Goal: Navigation & Orientation: Find specific page/section

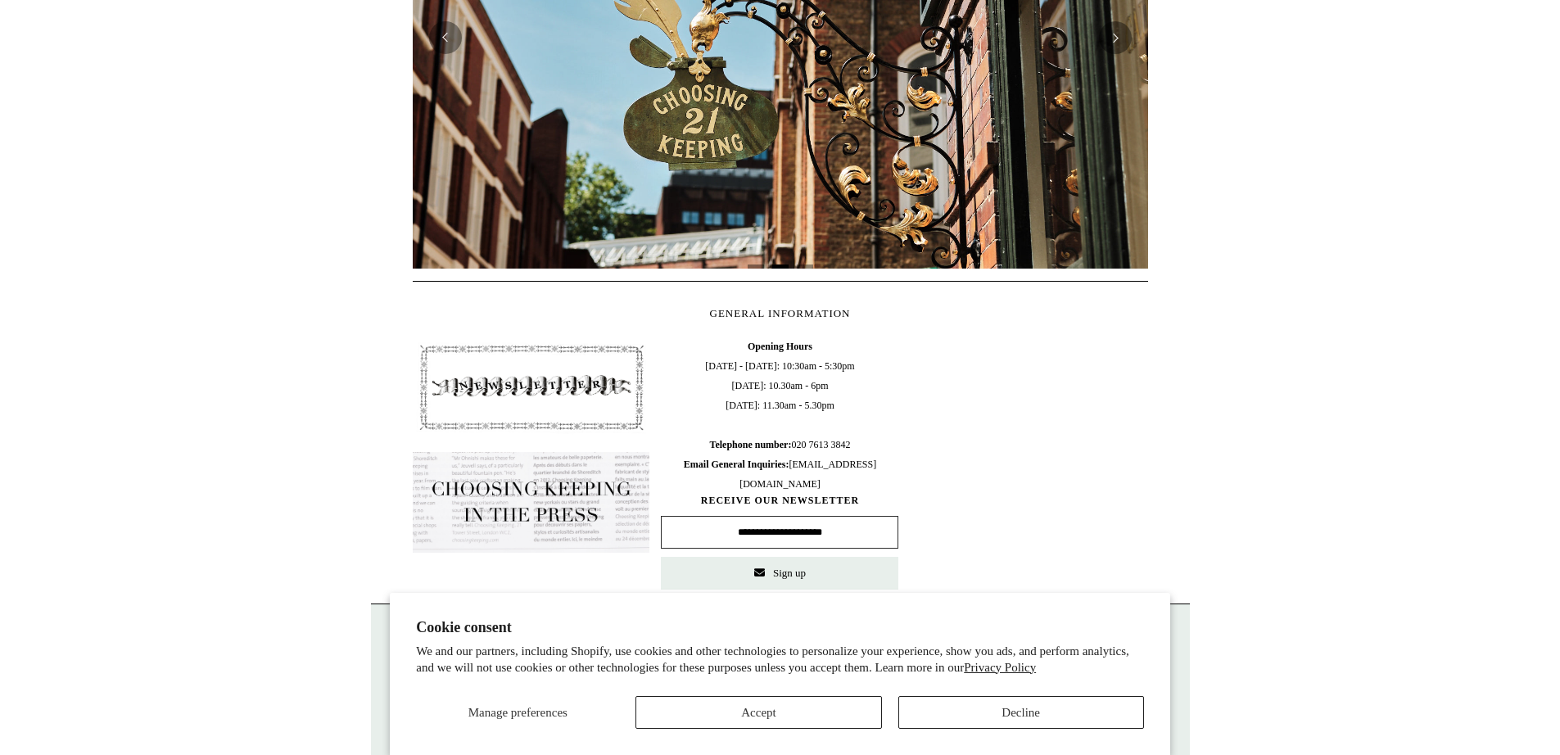
scroll to position [192, 0]
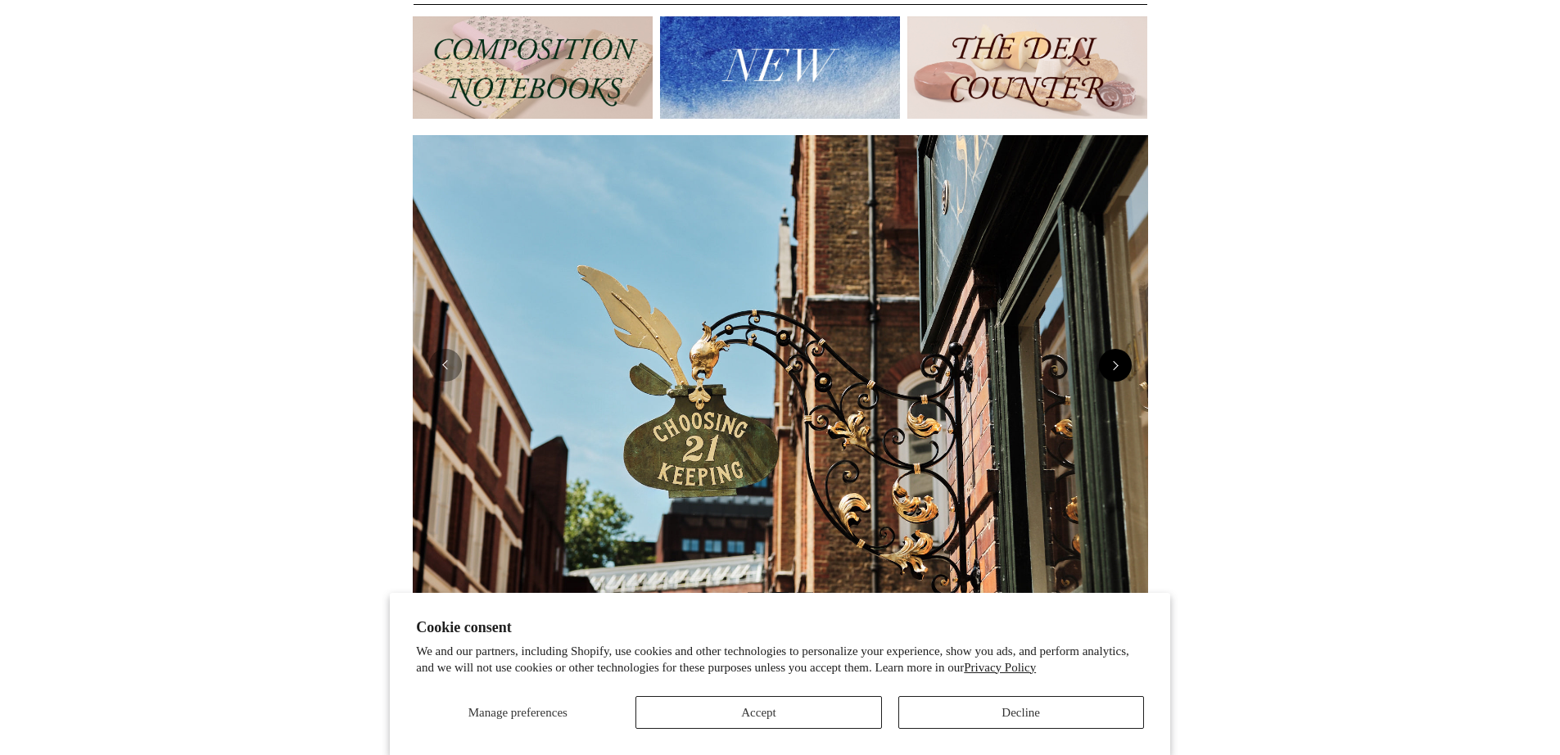
click at [1124, 352] on button "Next" at bounding box center [1115, 365] width 33 height 33
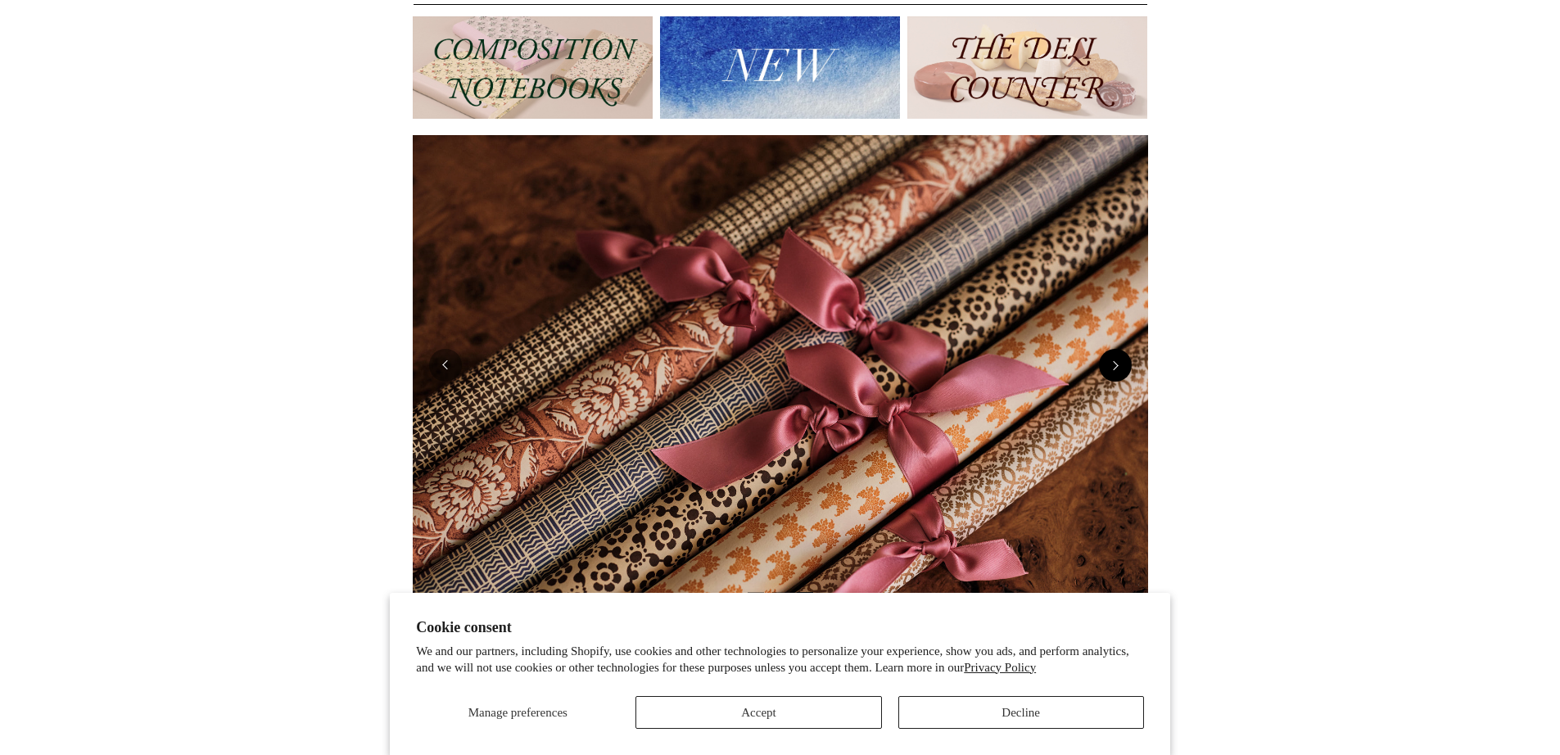
click at [1124, 352] on button "Next" at bounding box center [1115, 365] width 33 height 33
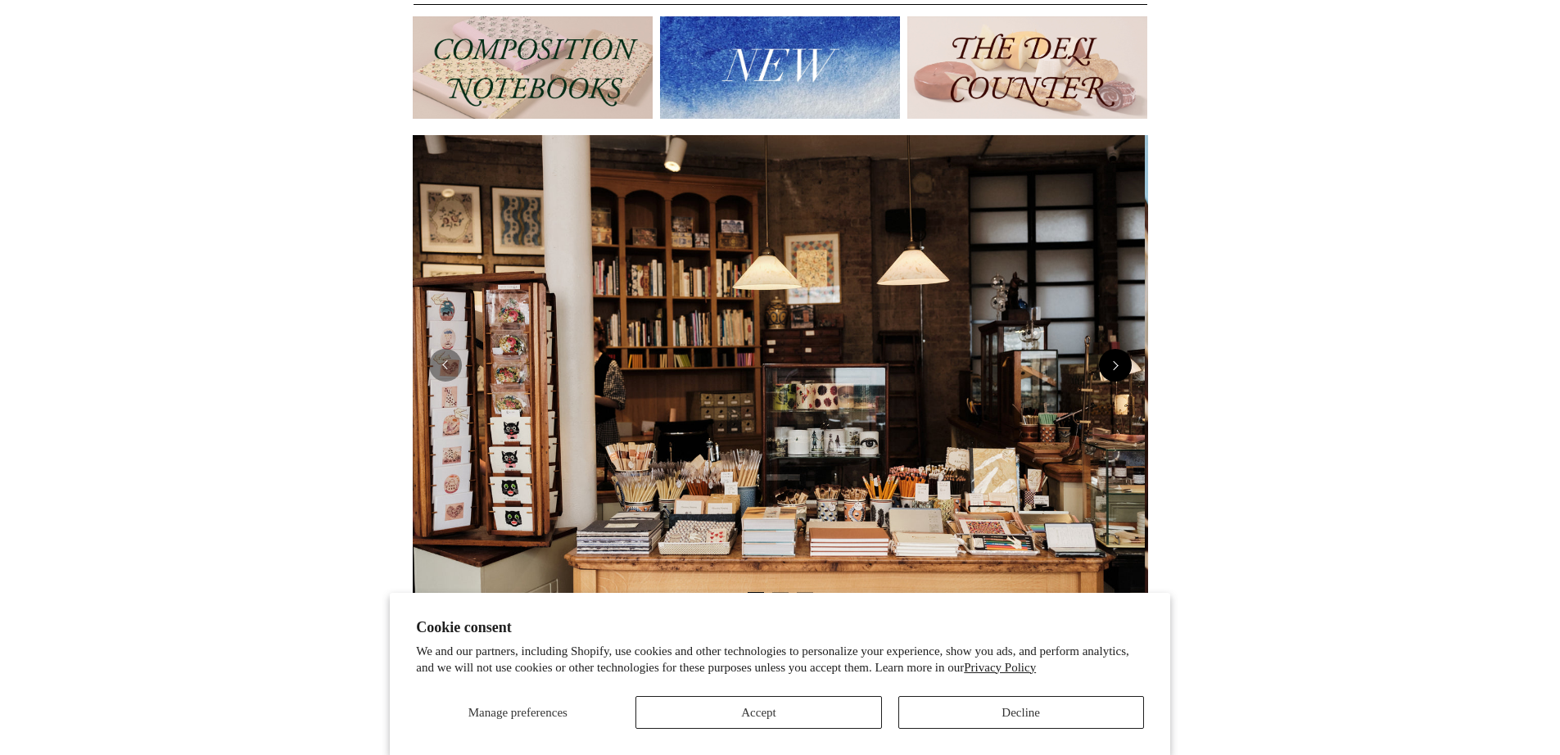
scroll to position [0, 0]
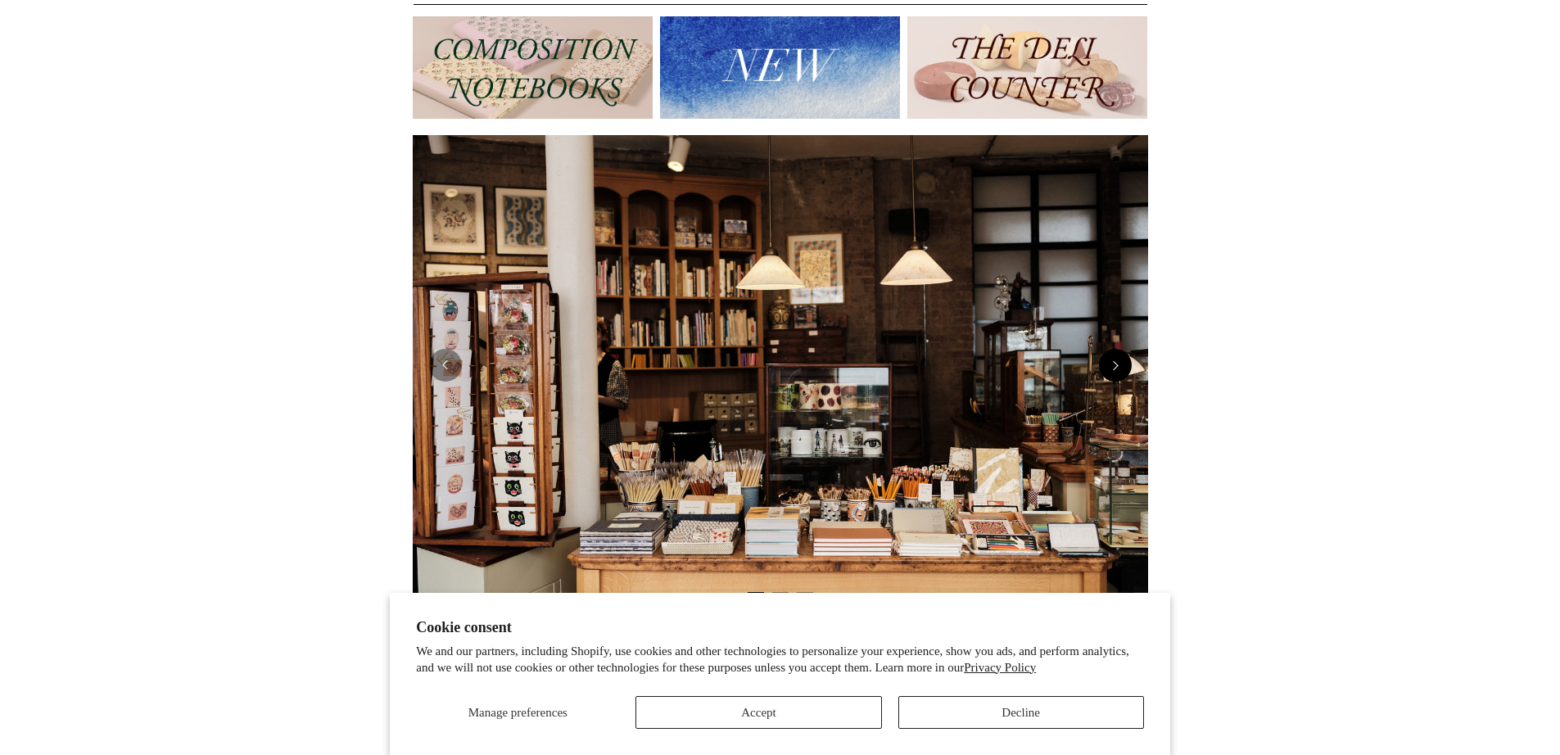
click at [1124, 352] on button "Next" at bounding box center [1115, 365] width 33 height 33
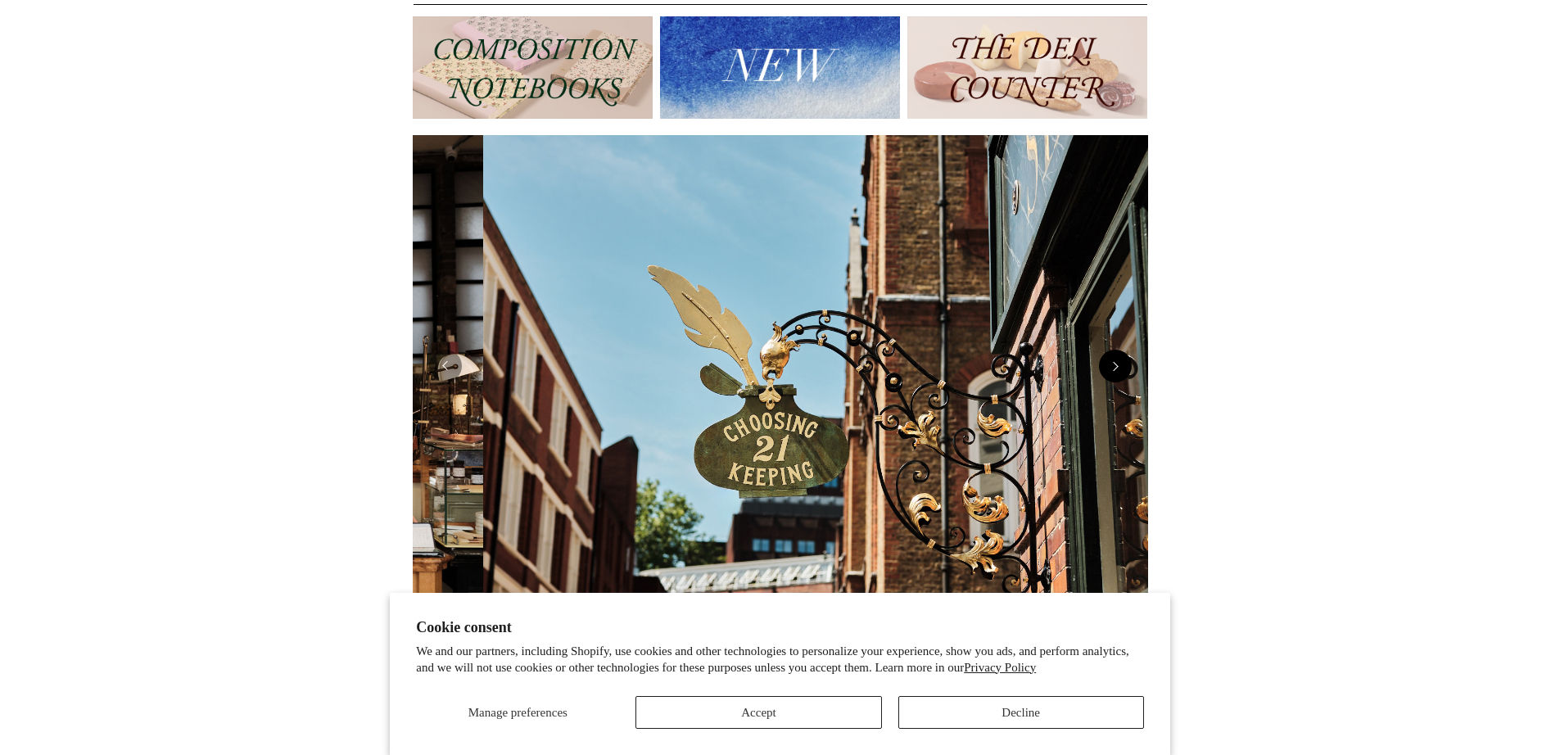
scroll to position [0, 735]
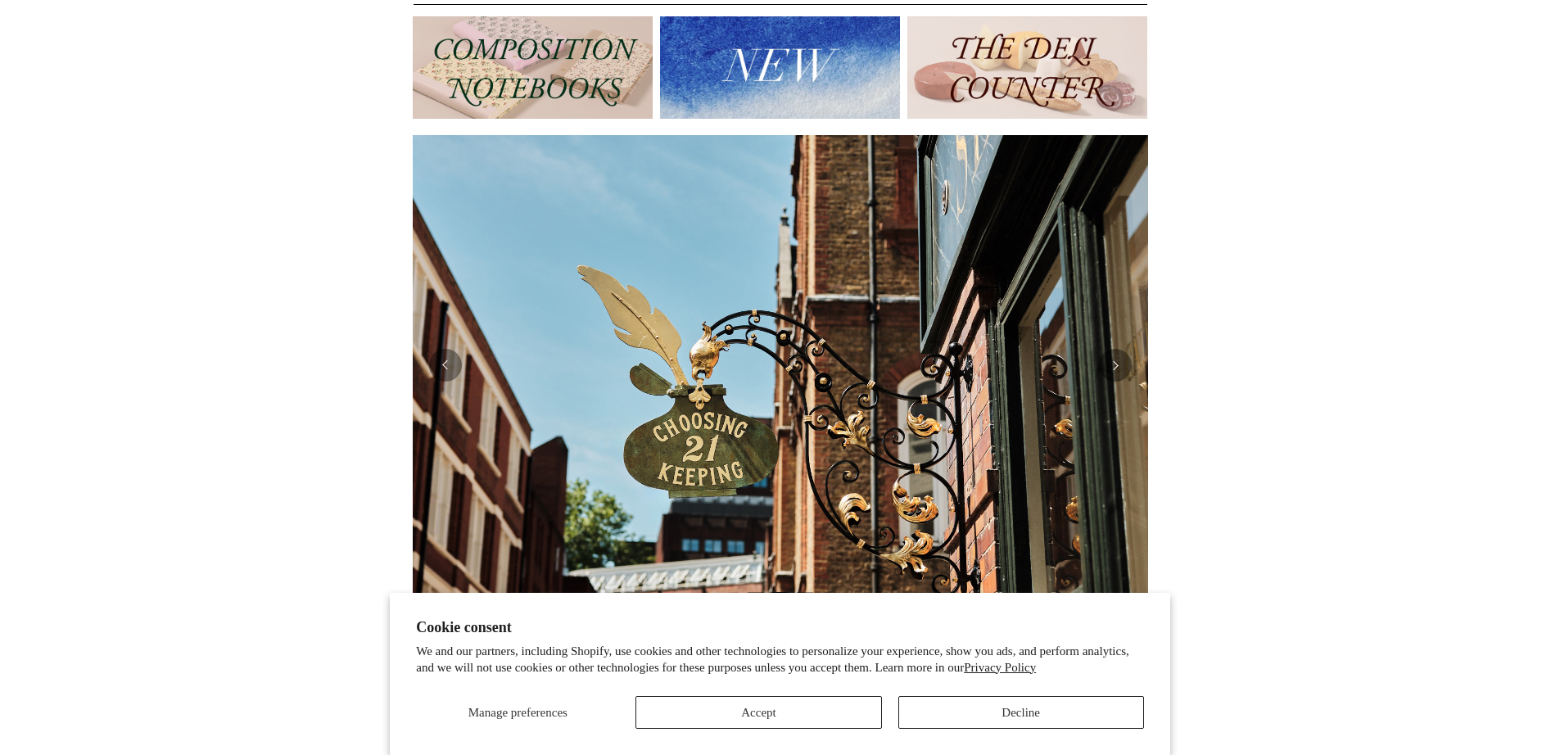
click at [450, 384] on img at bounding box center [780, 366] width 735 height 462
click at [464, 365] on img at bounding box center [780, 366] width 735 height 462
click at [446, 351] on button "Previous" at bounding box center [445, 365] width 33 height 33
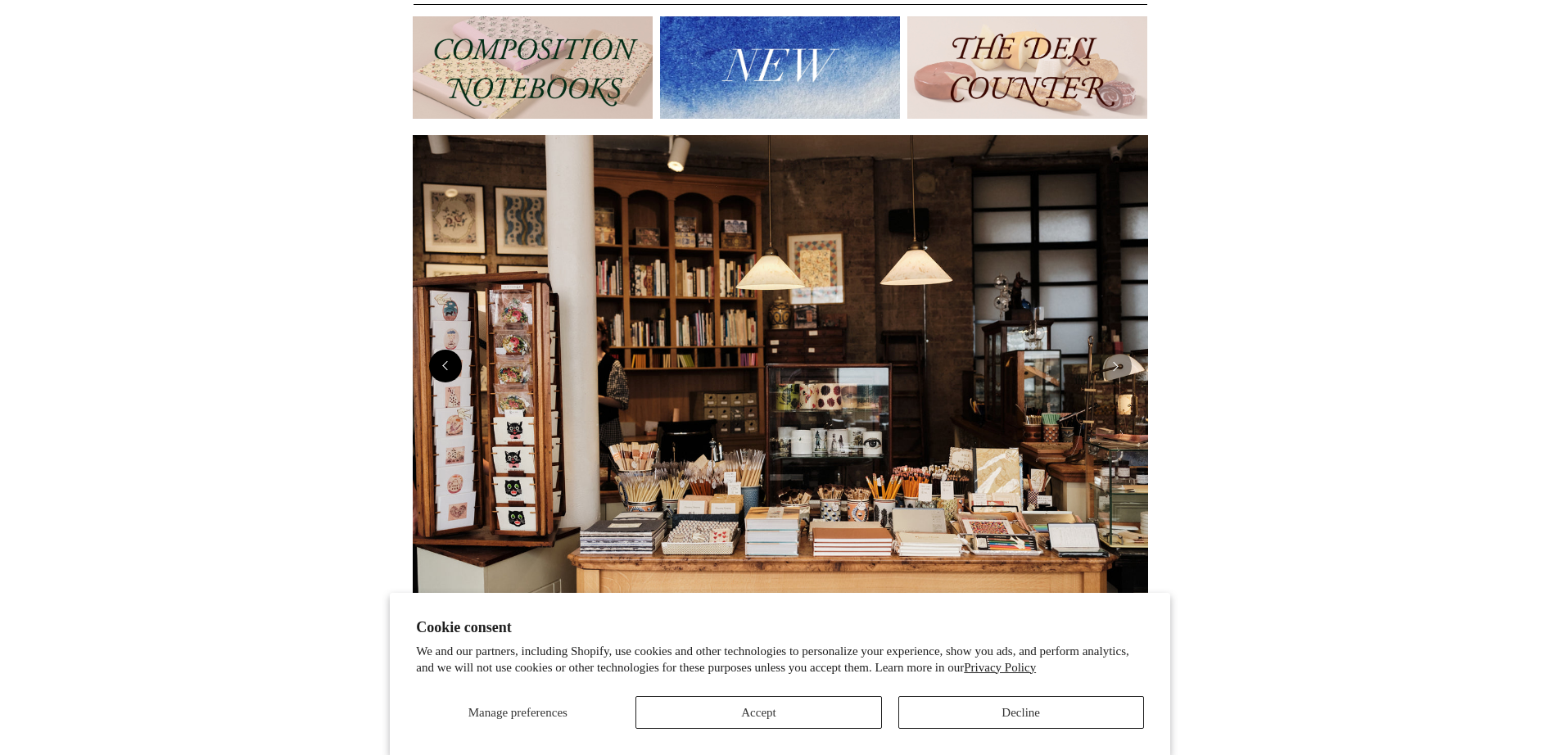
scroll to position [0, 0]
click at [530, 83] on img at bounding box center [533, 67] width 240 height 102
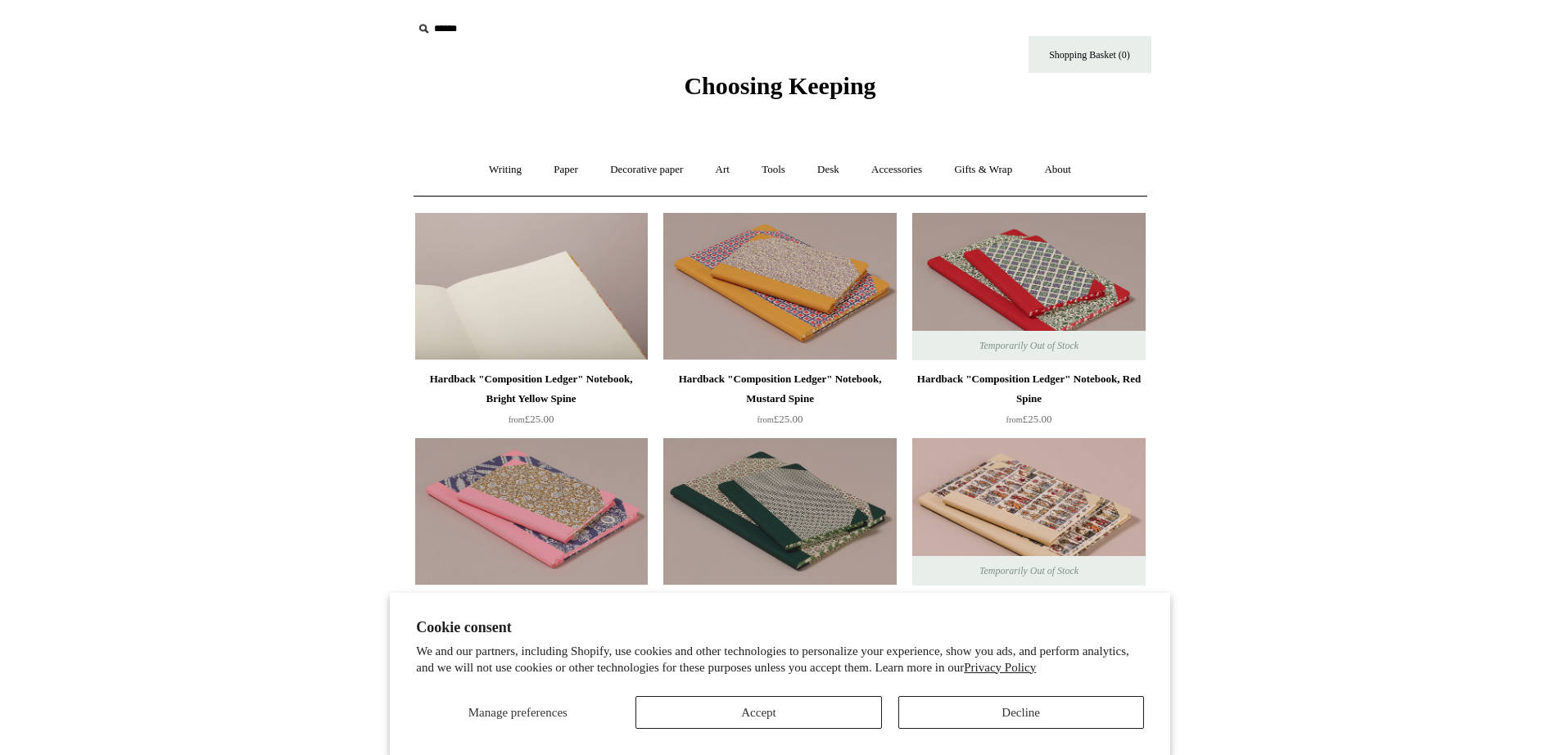
click at [604, 289] on img at bounding box center [531, 286] width 233 height 147
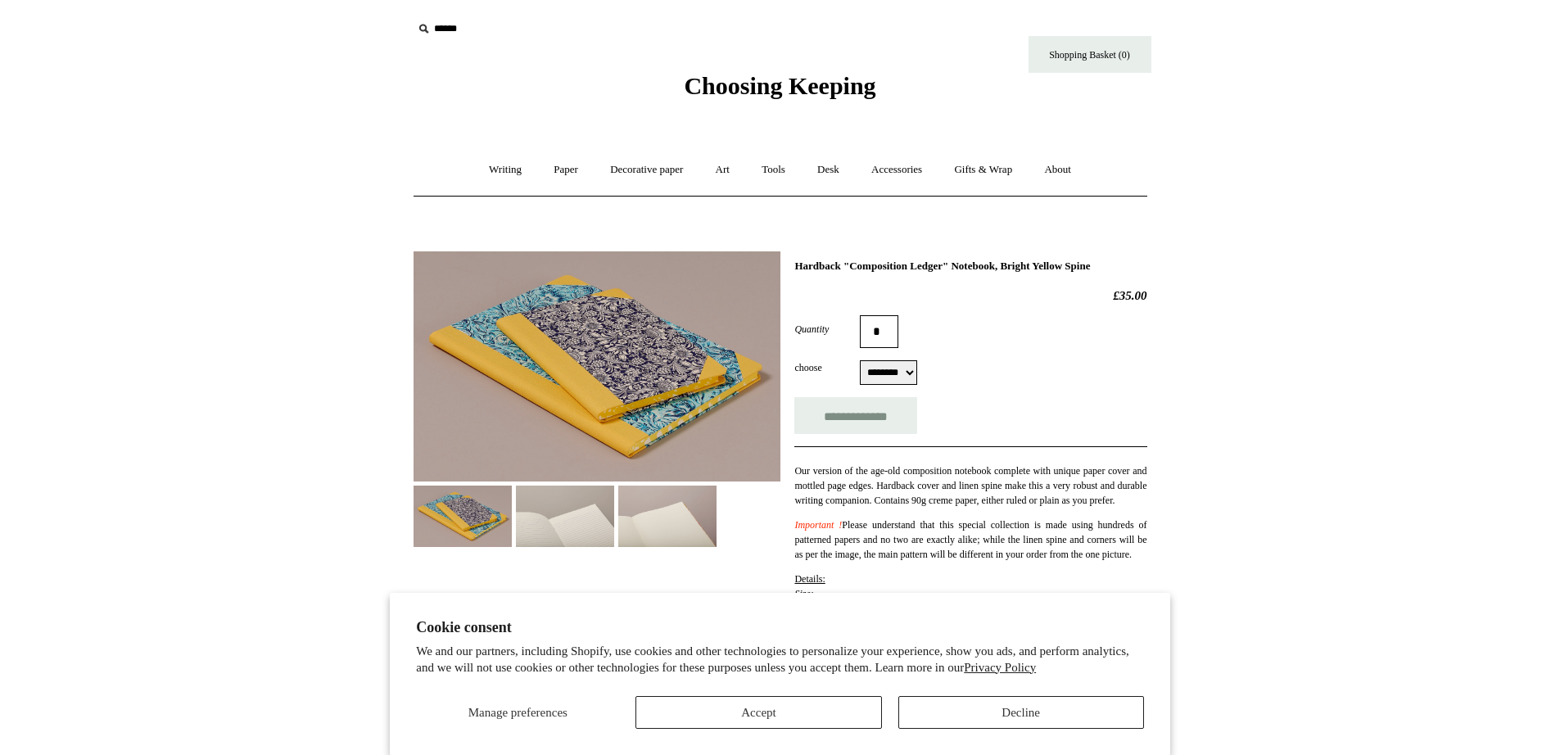
select select "********"
click at [592, 526] on img at bounding box center [565, 516] width 98 height 61
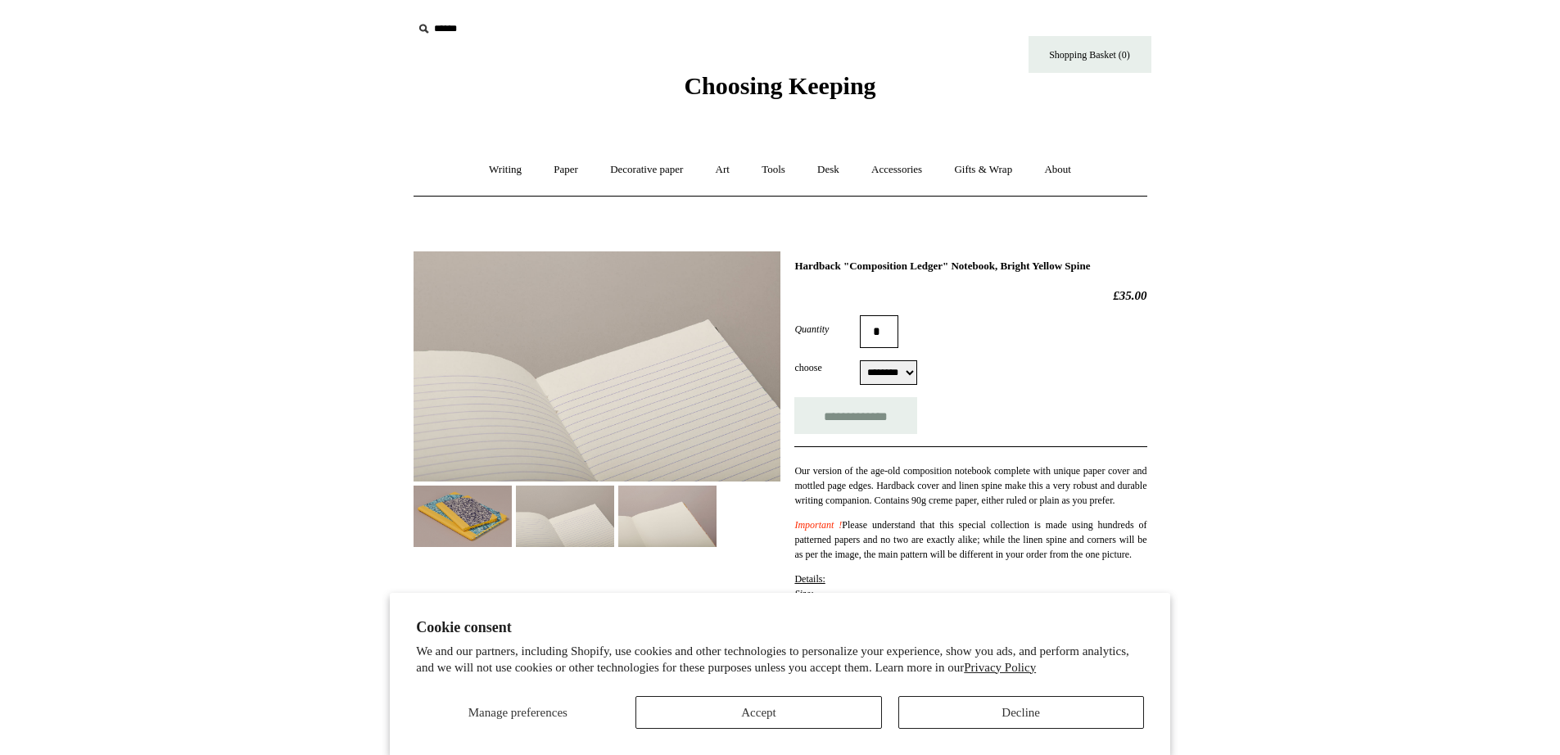
click at [655, 501] on img at bounding box center [667, 516] width 98 height 61
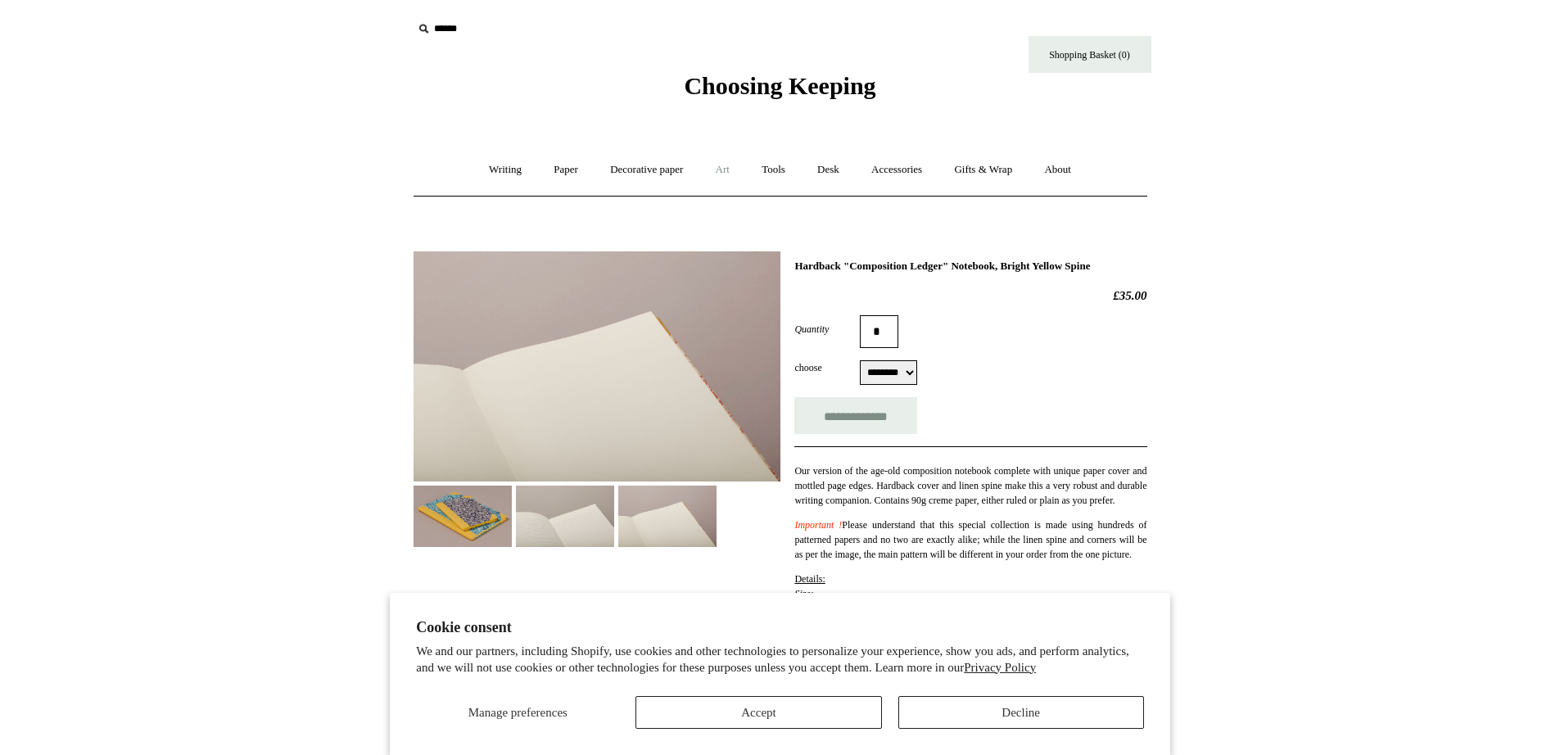
click at [727, 174] on link "Art +" at bounding box center [722, 169] width 43 height 43
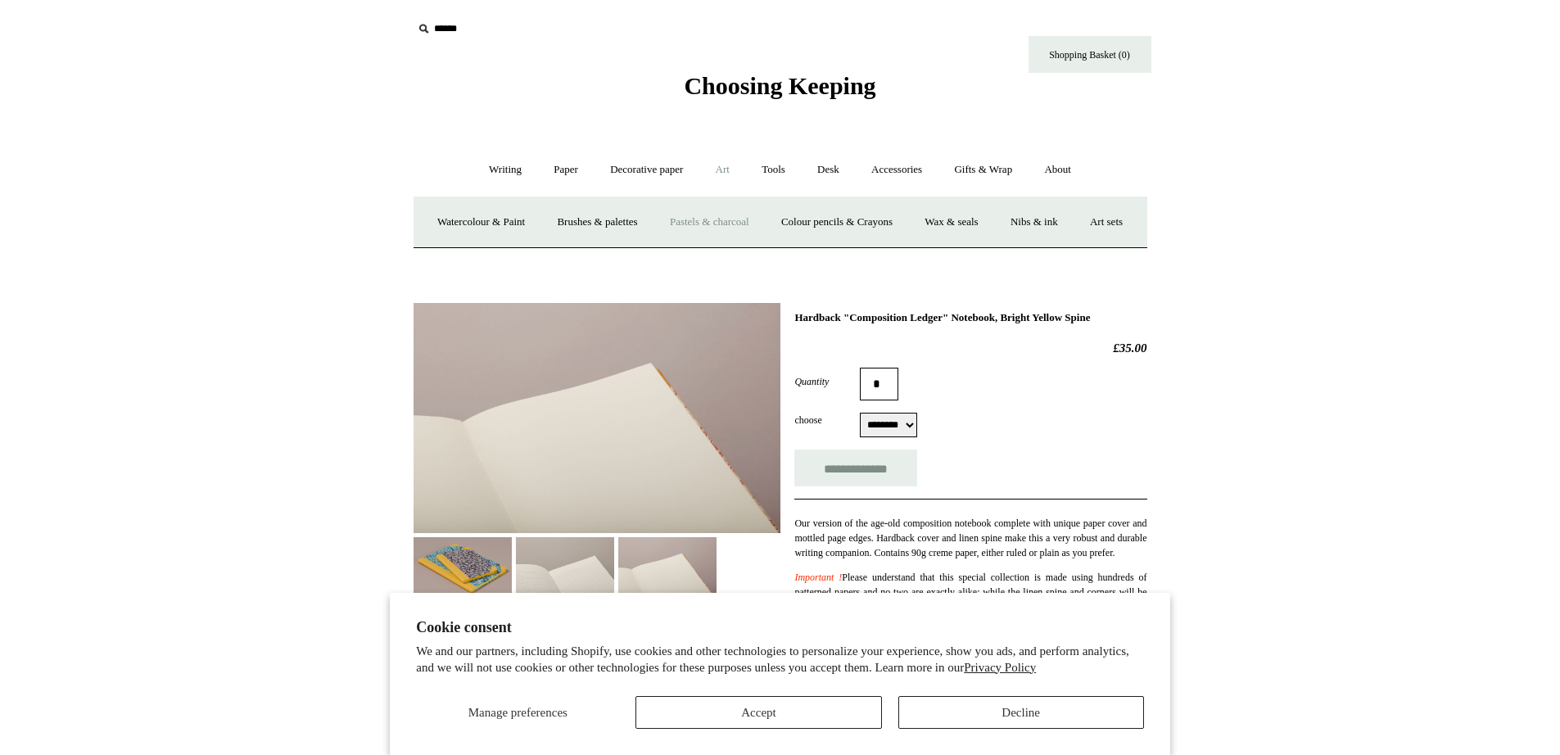
click at [726, 225] on link "Pastels & charcoal" at bounding box center [709, 222] width 109 height 43
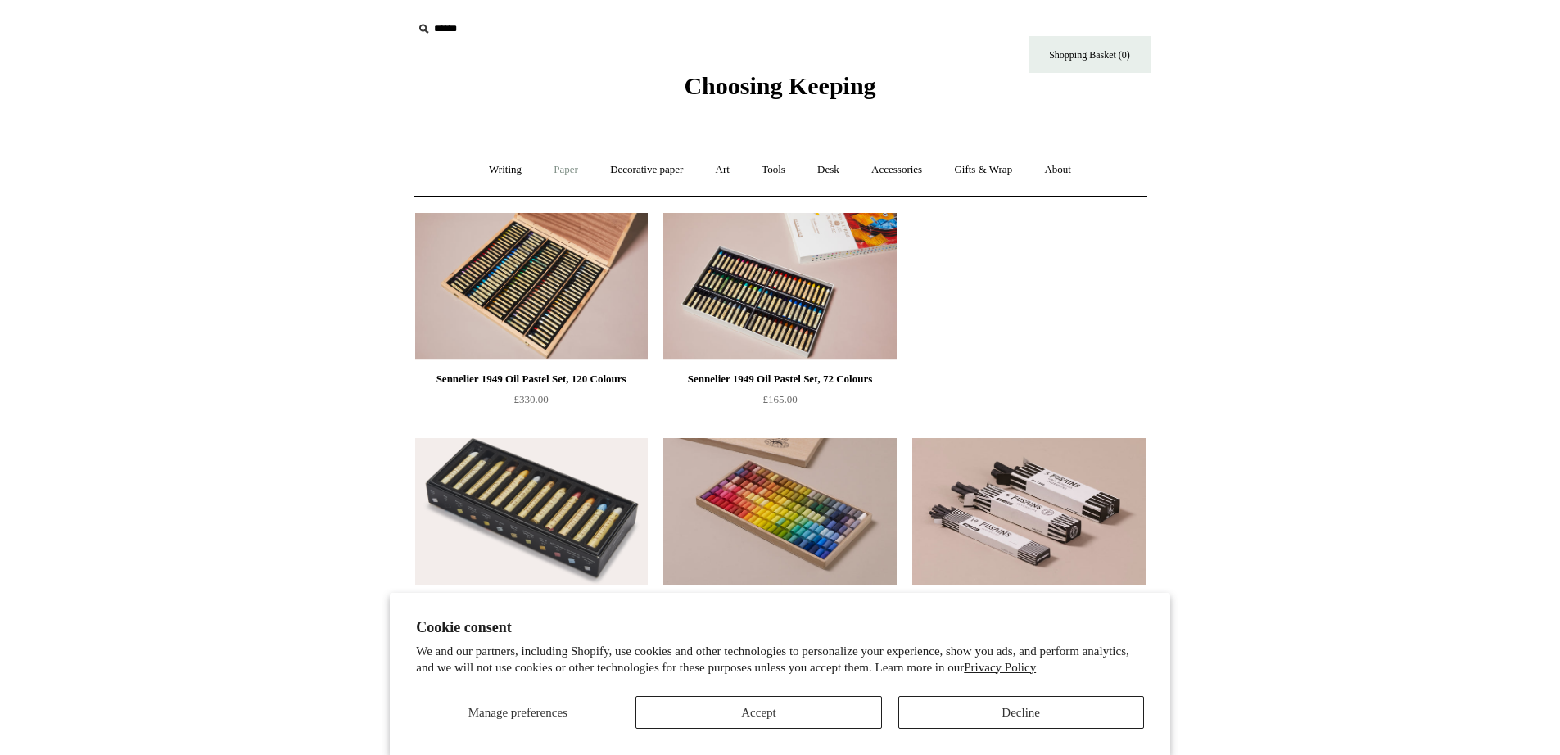
click at [565, 173] on link "Paper +" at bounding box center [566, 169] width 54 height 43
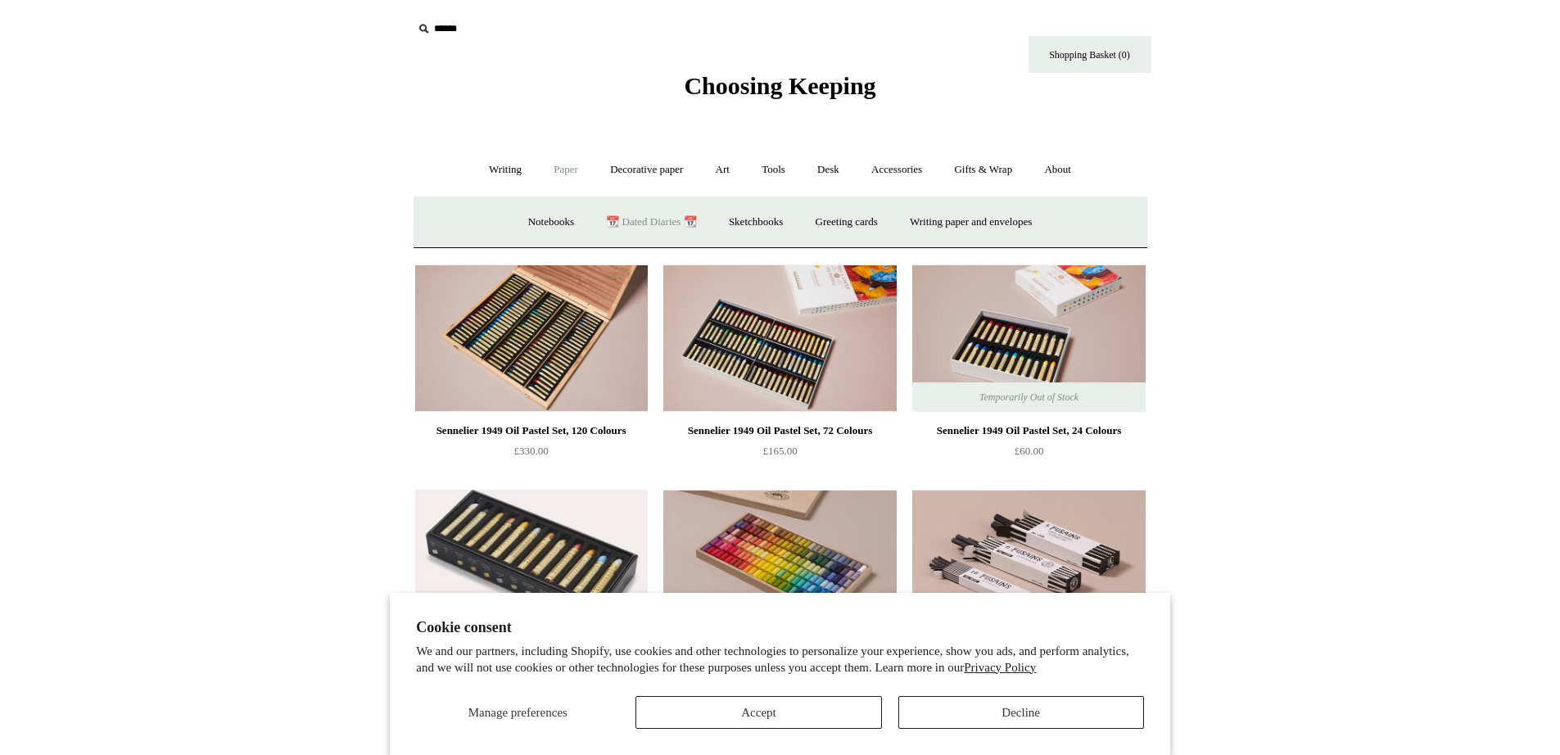
click at [673, 227] on link "📆 Dated Diaries 📆" at bounding box center [651, 222] width 120 height 43
